Goal: Task Accomplishment & Management: Use online tool/utility

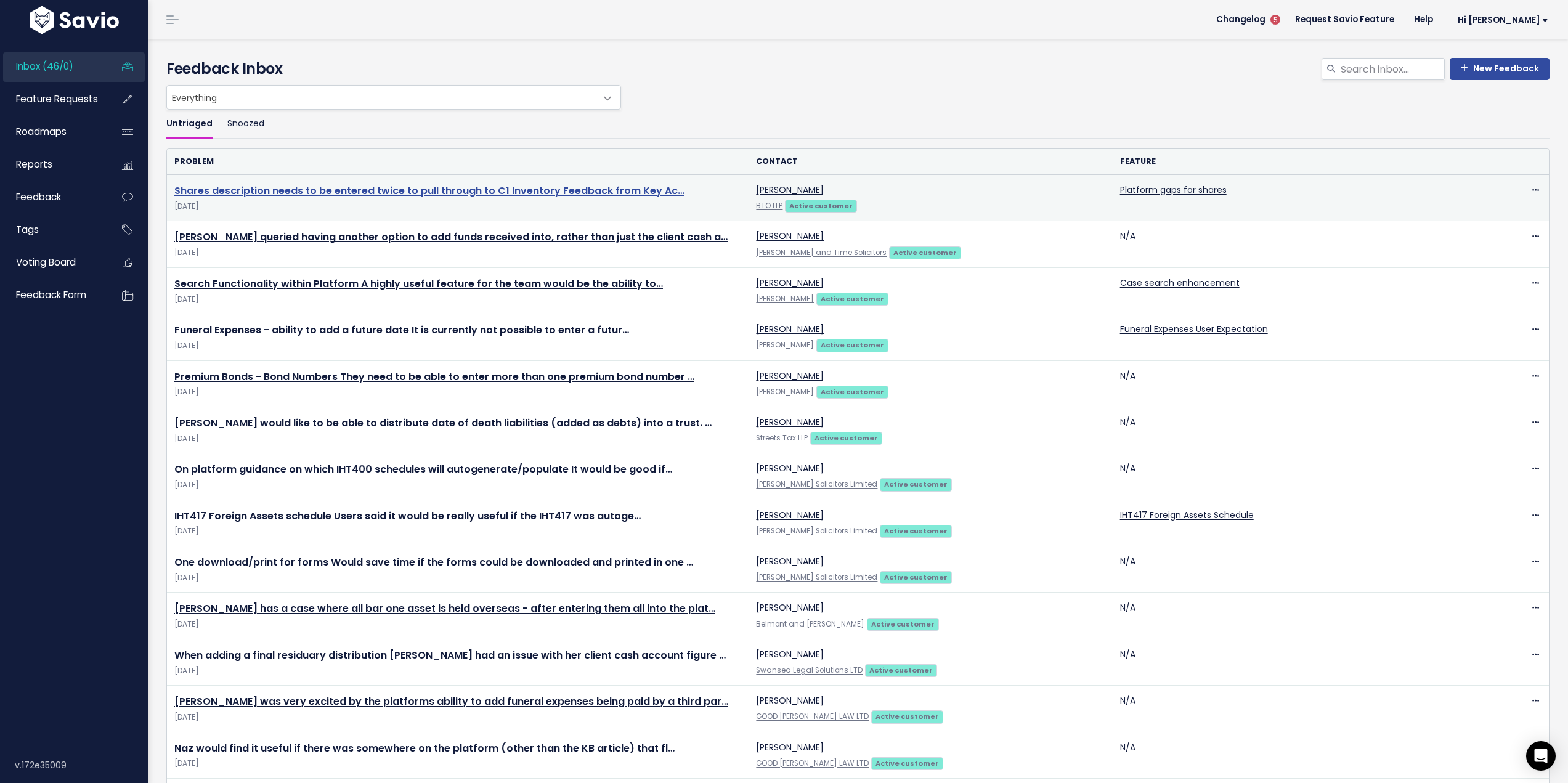
click at [433, 187] on link "Shares description needs to be entered twice to pull through to C1 Inventory Fe…" at bounding box center [429, 190] width 510 height 14
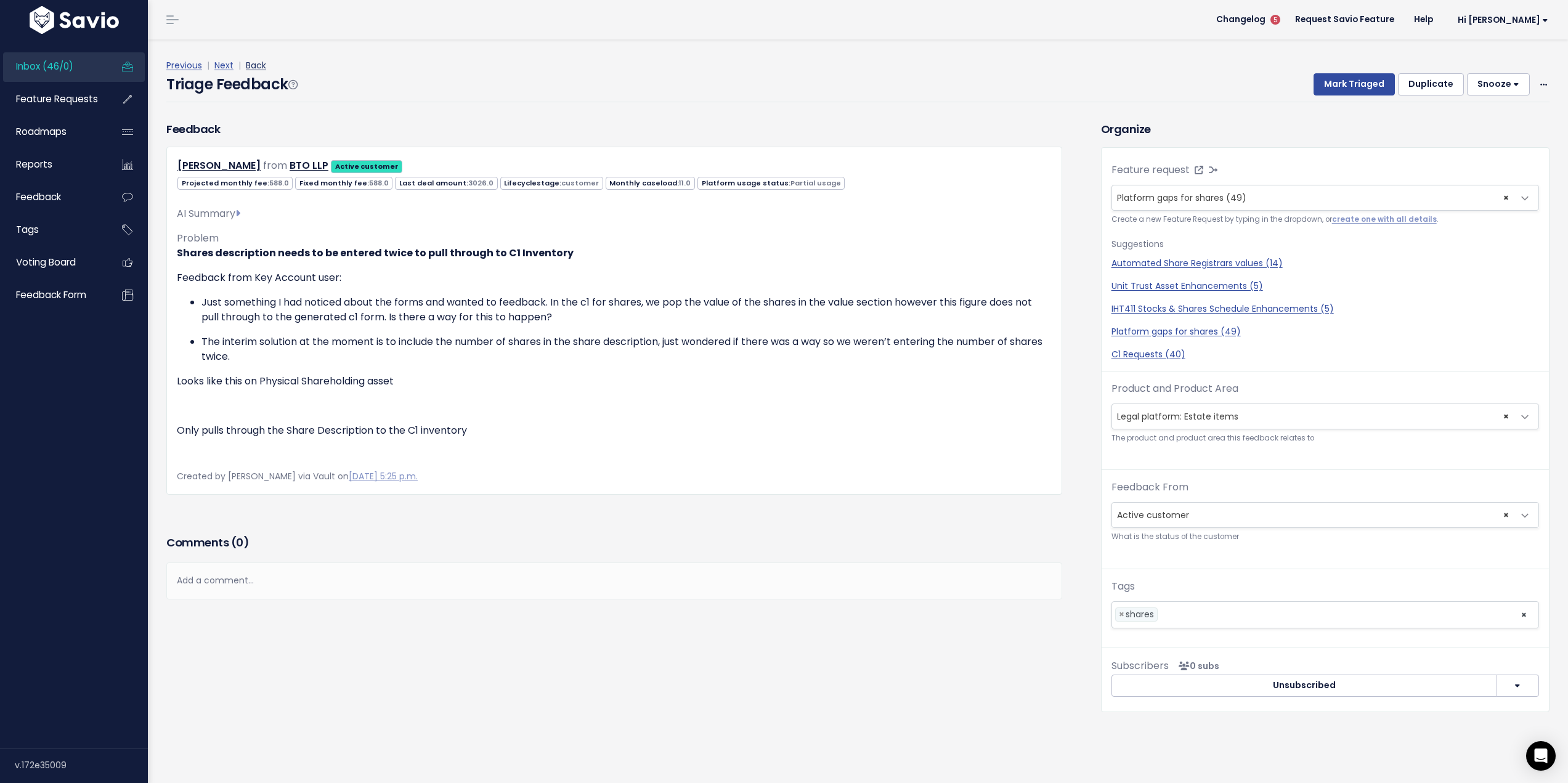
click at [246, 65] on link "Back" at bounding box center [255, 65] width 20 height 12
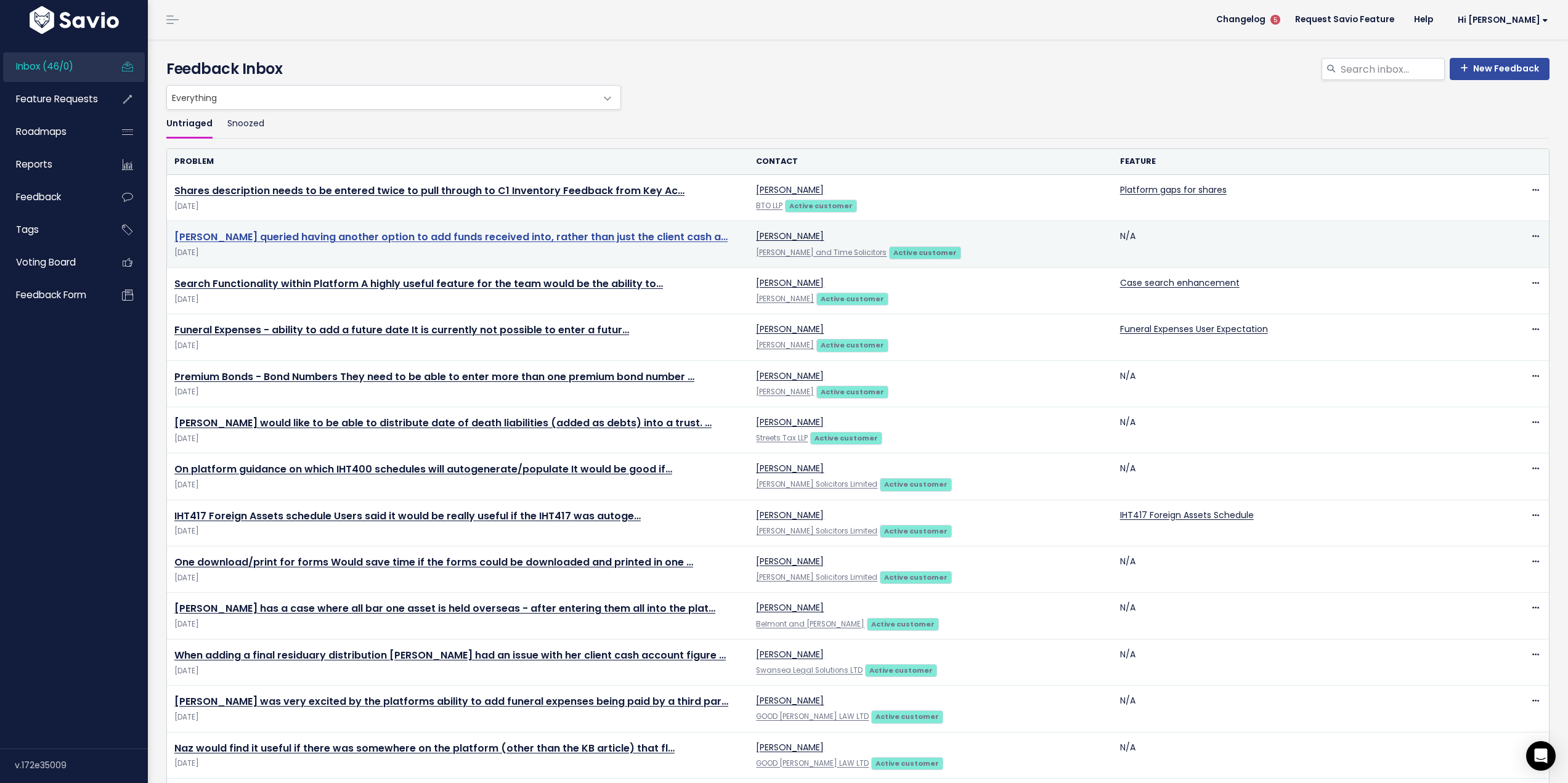
click at [318, 237] on link "Darian queried having another option to add funds received into, rather than ju…" at bounding box center [451, 237] width 553 height 14
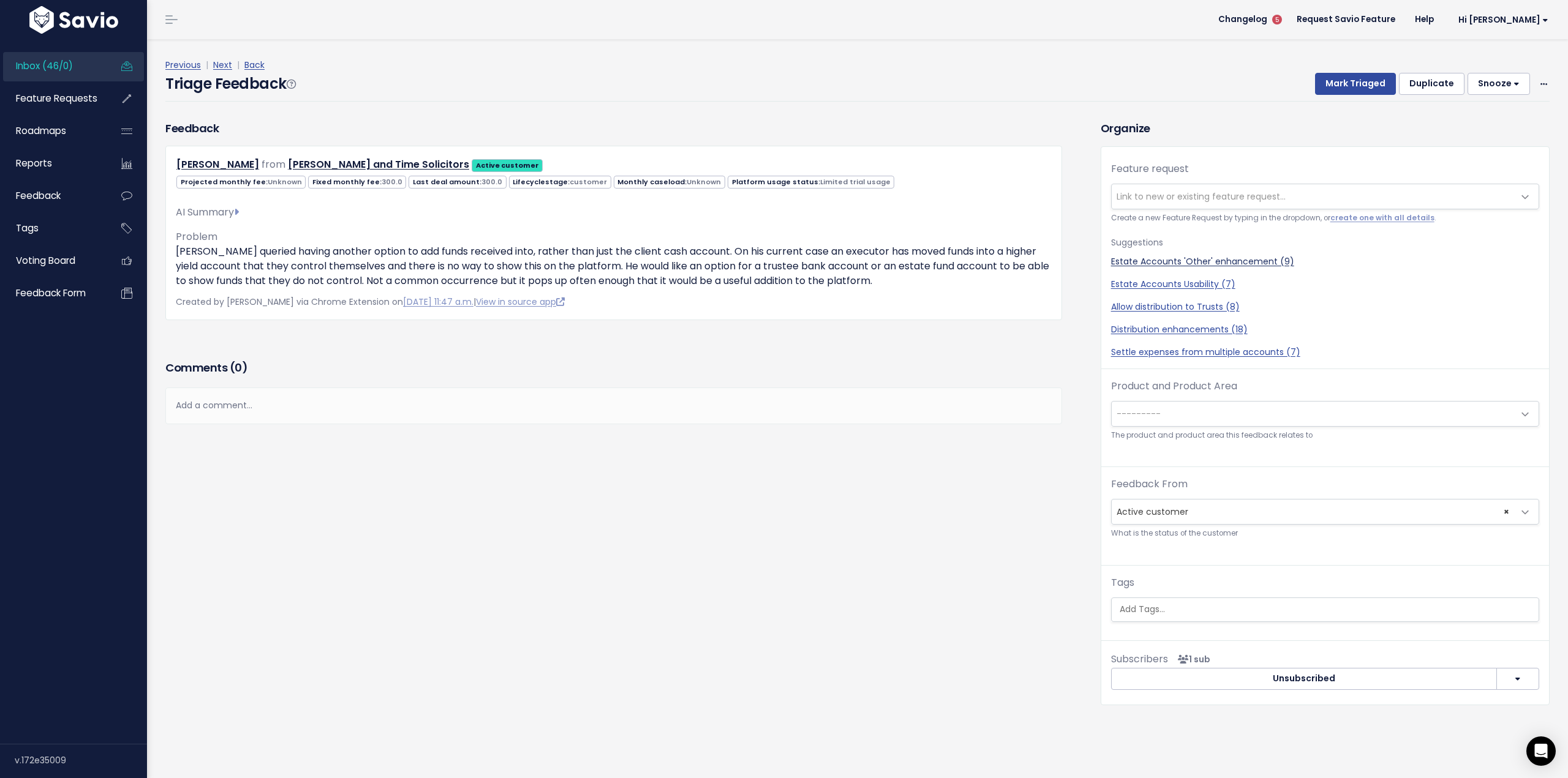
click at [1257, 259] on link "Estate Accounts 'Other' enhancement (9)" at bounding box center [1325, 261] width 428 height 13
select select "38706"
click at [1254, 405] on span "---------" at bounding box center [1312, 414] width 402 height 25
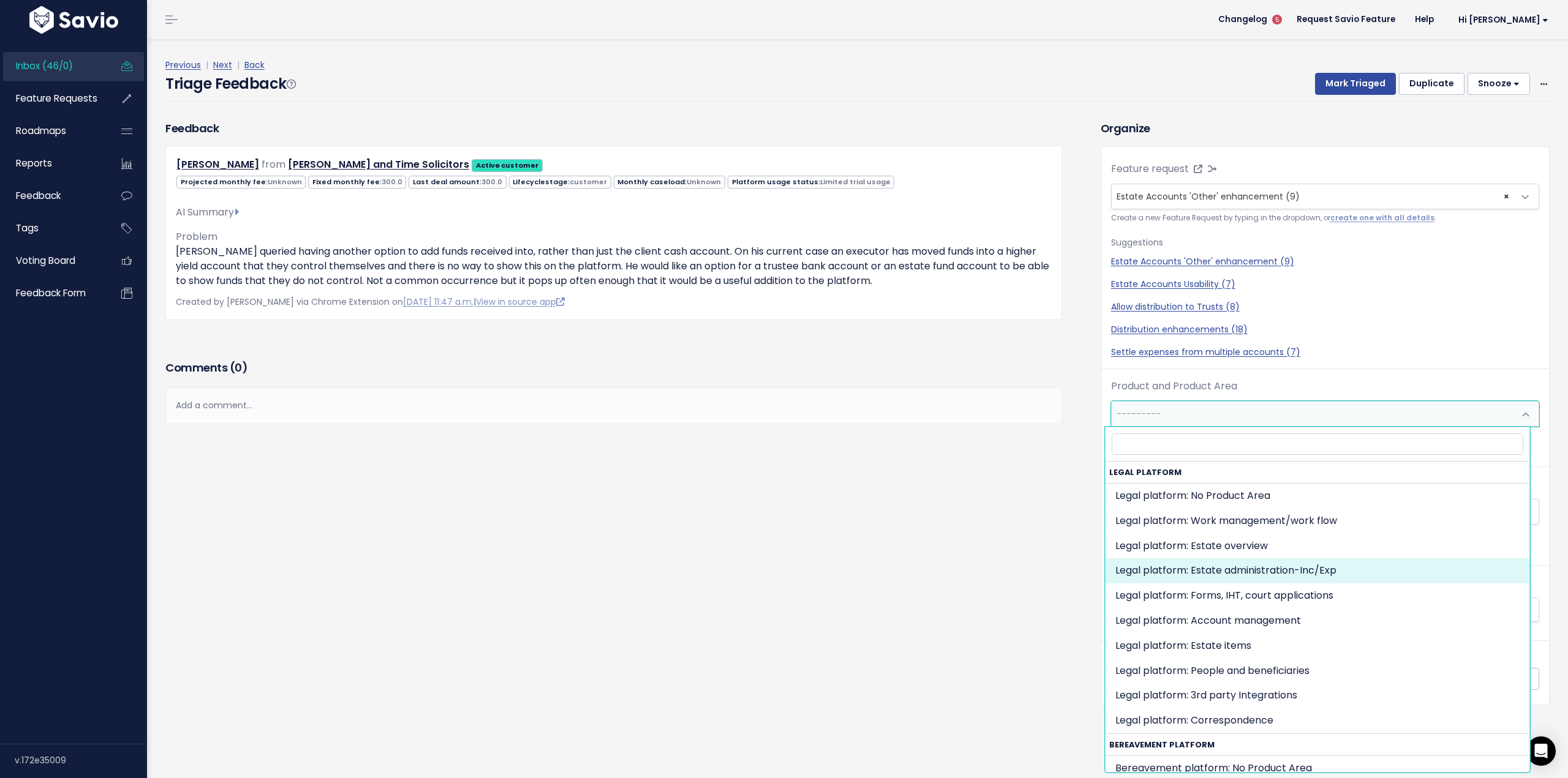
select select "MAIN:BILLING"
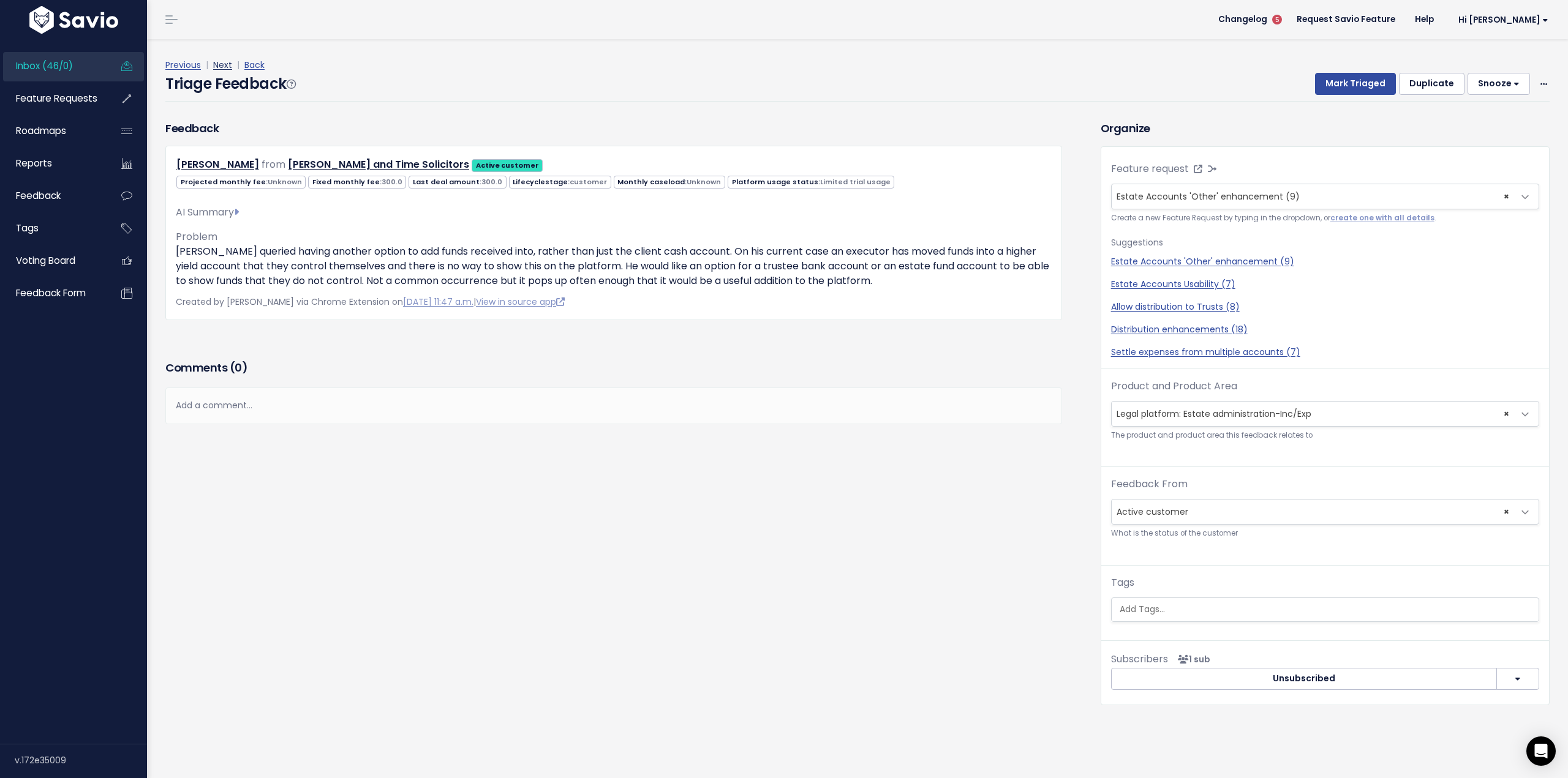
click at [221, 65] on link "Next" at bounding box center [223, 65] width 19 height 12
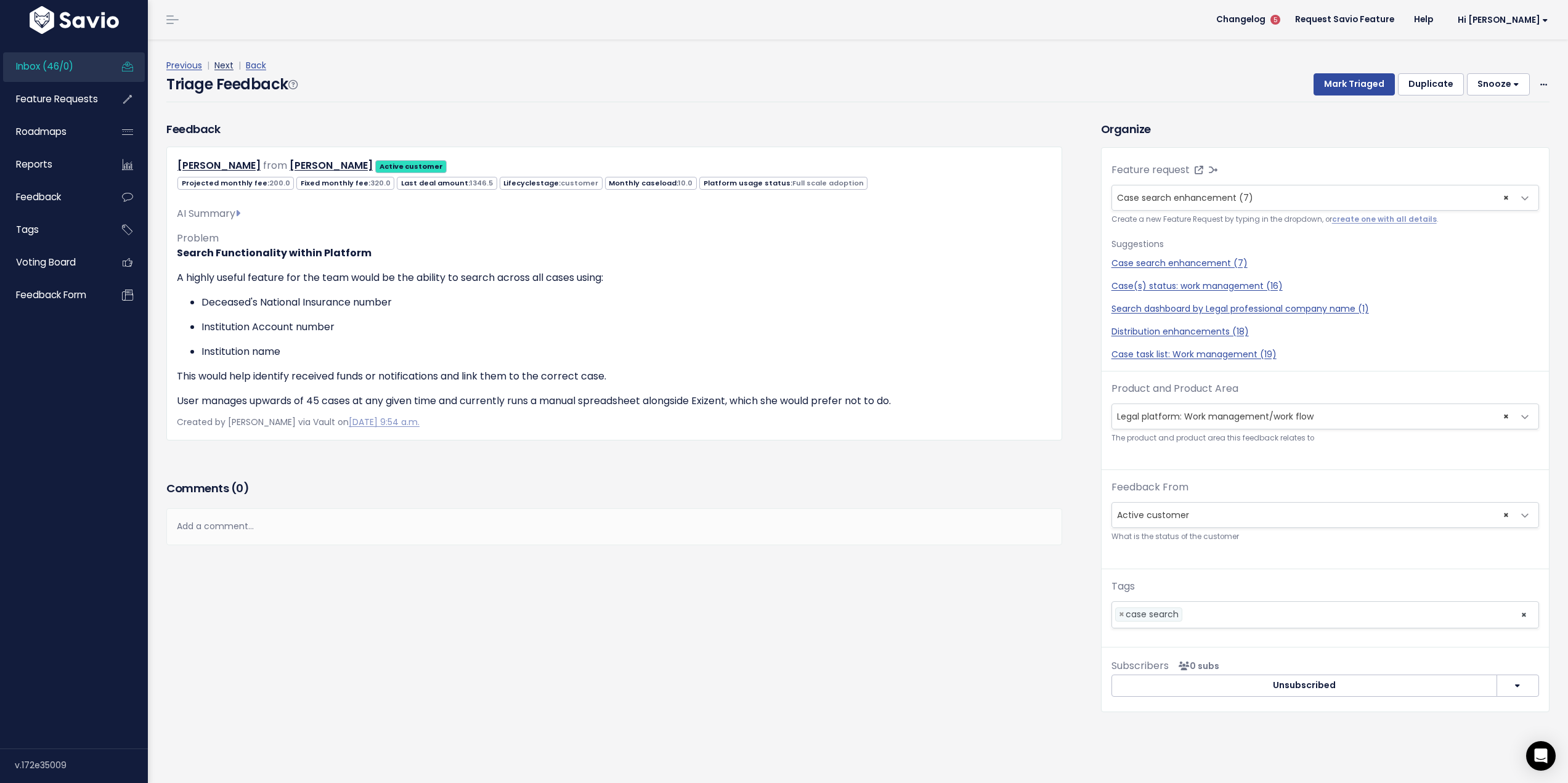
click at [224, 66] on link "Next" at bounding box center [224, 65] width 19 height 12
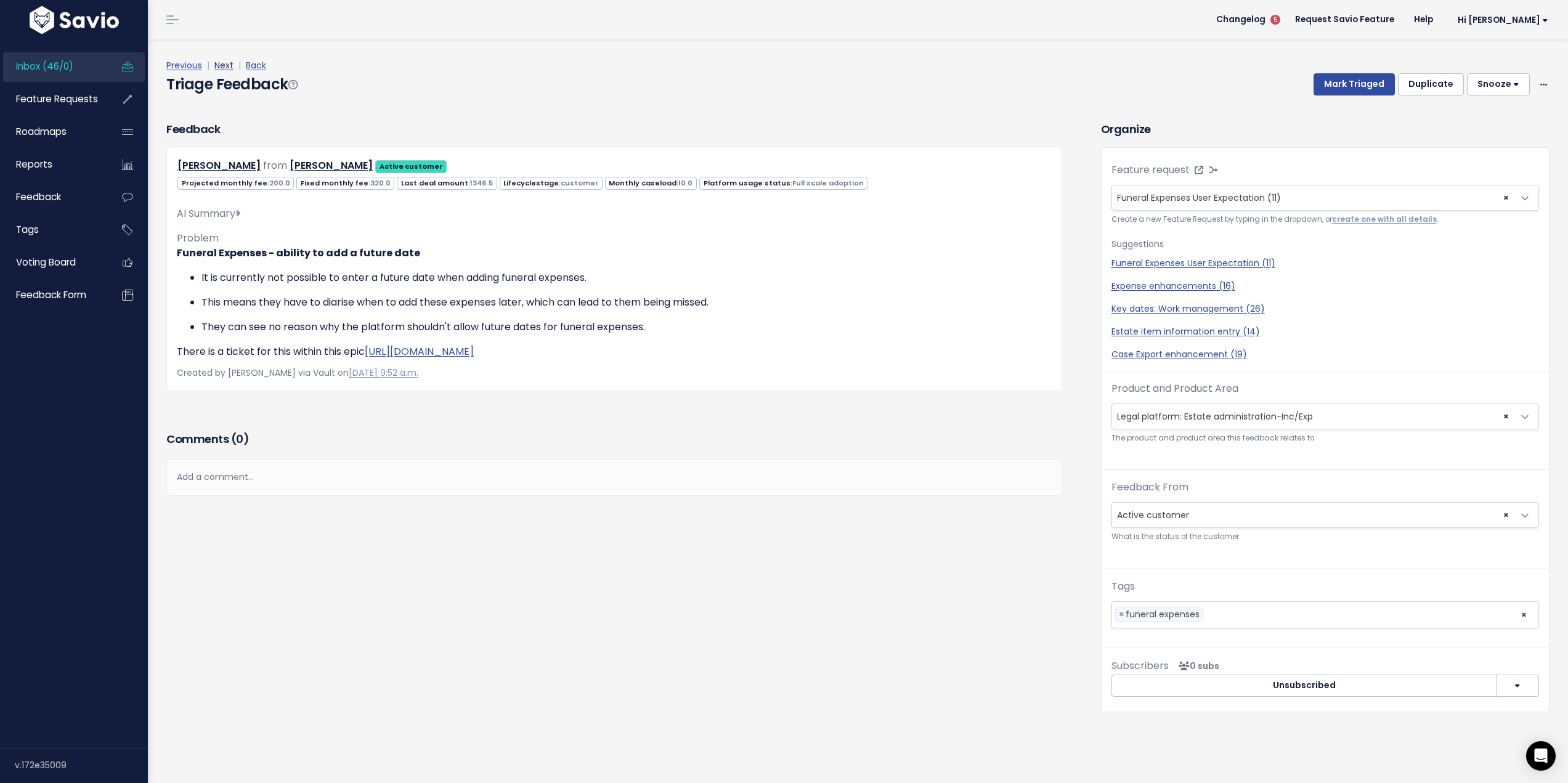
click at [221, 65] on link "Next" at bounding box center [224, 65] width 19 height 12
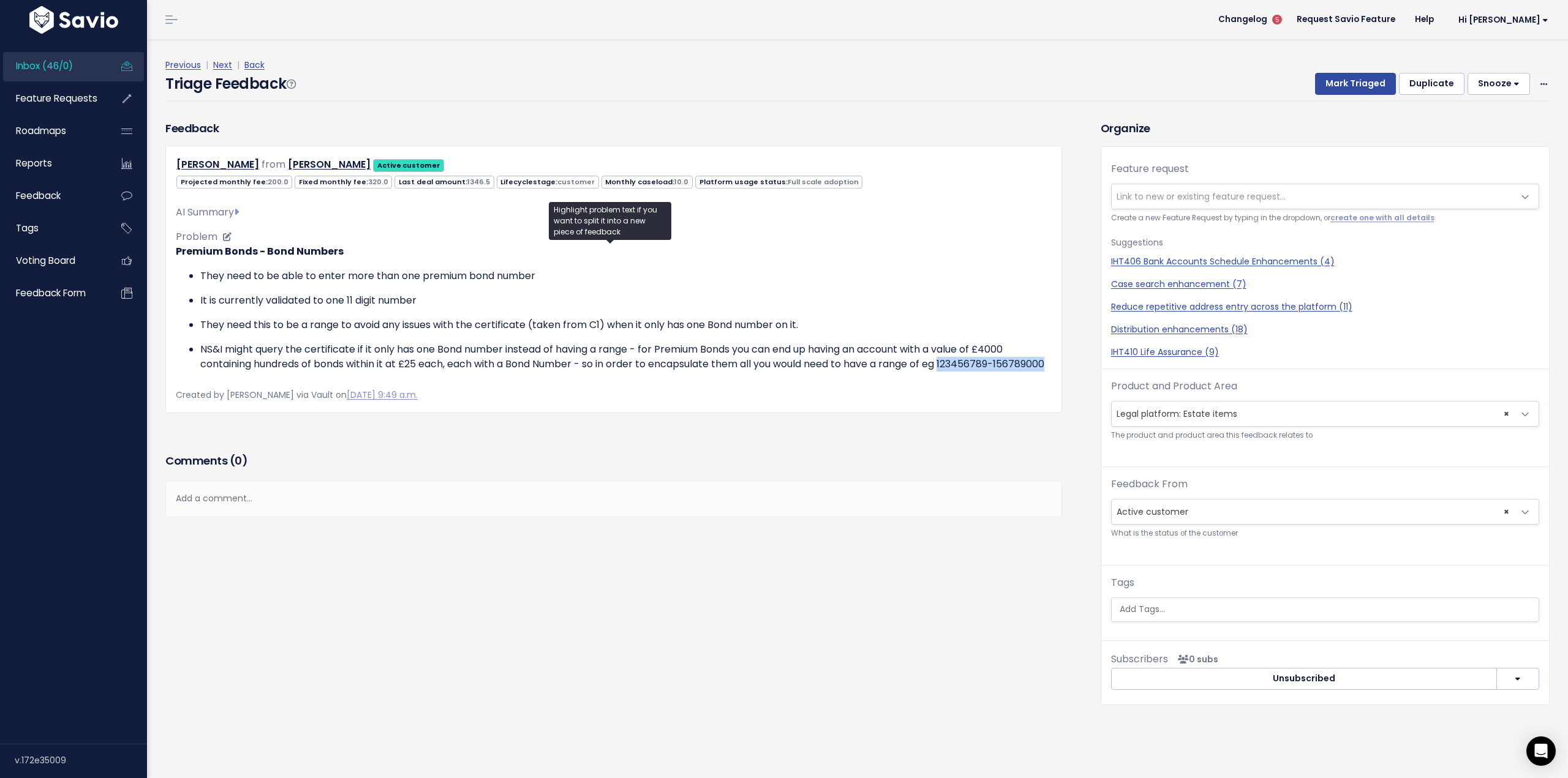
drag, startPoint x: 953, startPoint y: 363, endPoint x: 253, endPoint y: 379, distance: 700.2
click at [253, 372] on p "NS&I might query the certificate if it only has one Bond number instead of havi…" at bounding box center [626, 357] width 851 height 30
copy p "123456789-156789000"
